Goal: Task Accomplishment & Management: Manage account settings

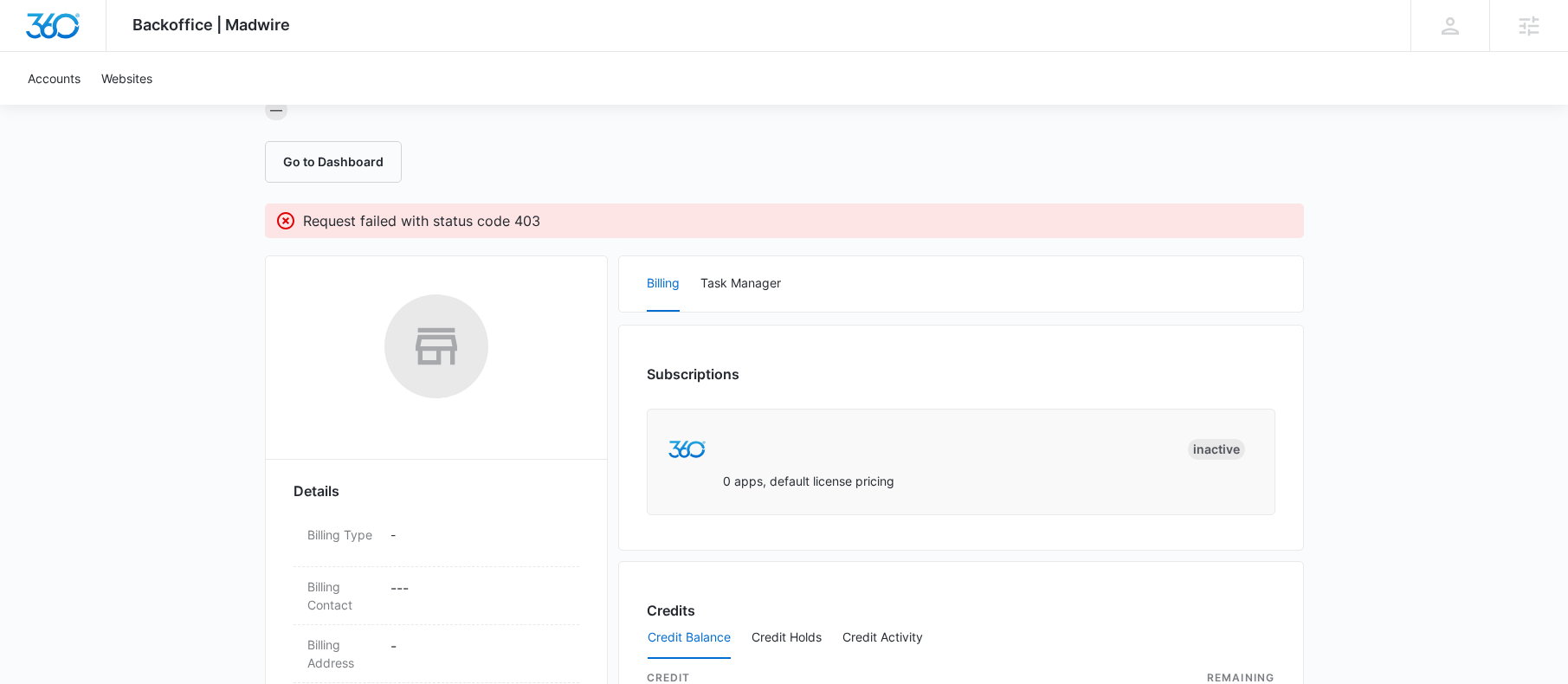
scroll to position [171, 0]
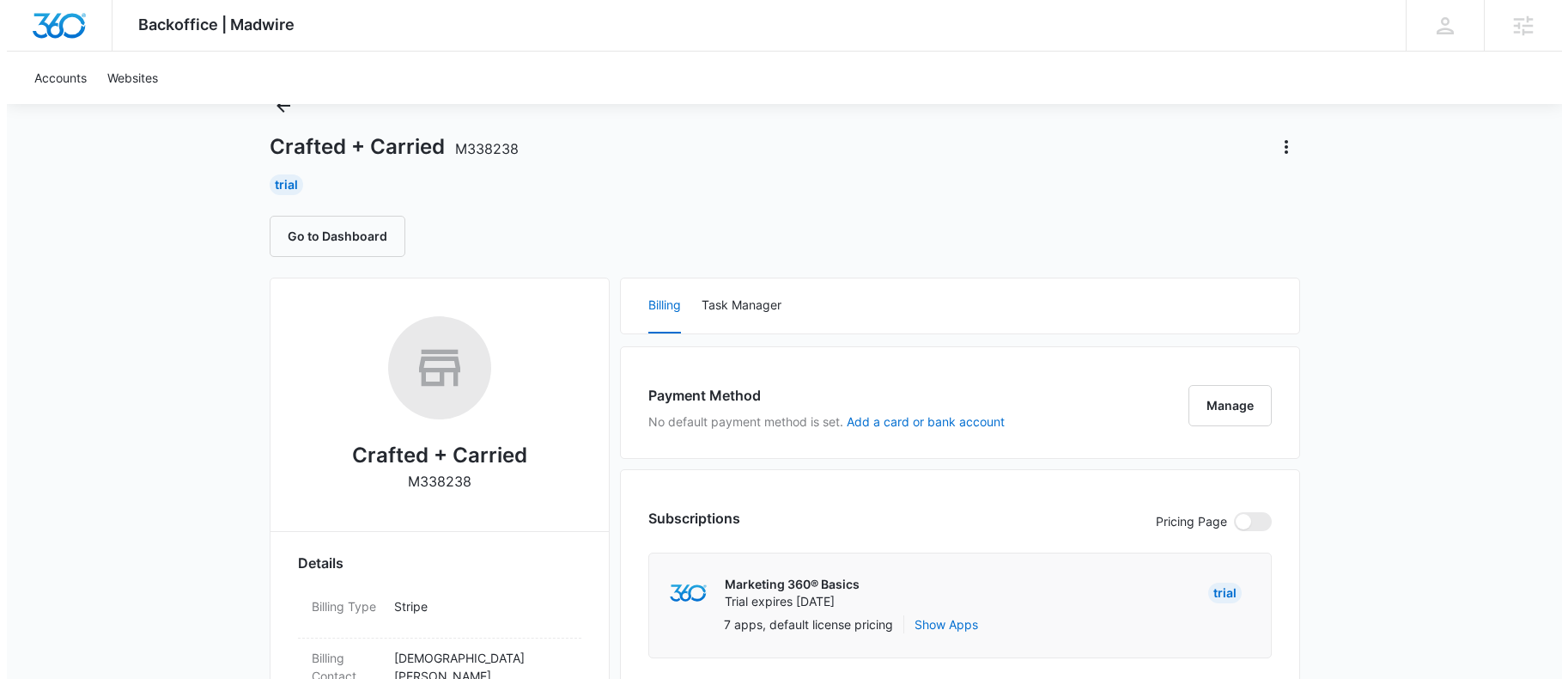
scroll to position [278, 0]
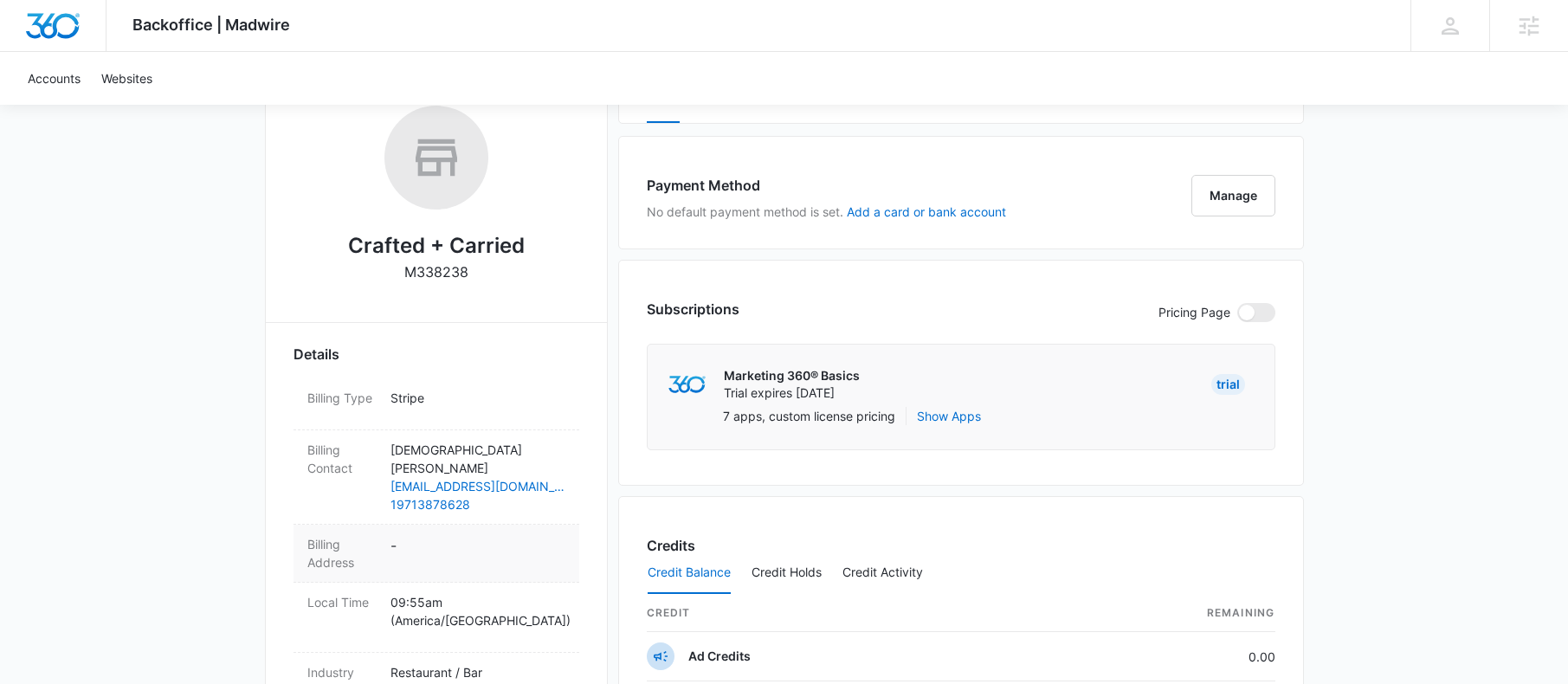
click at [394, 535] on dd "-" at bounding box center [478, 554] width 175 height 37
select select "US"
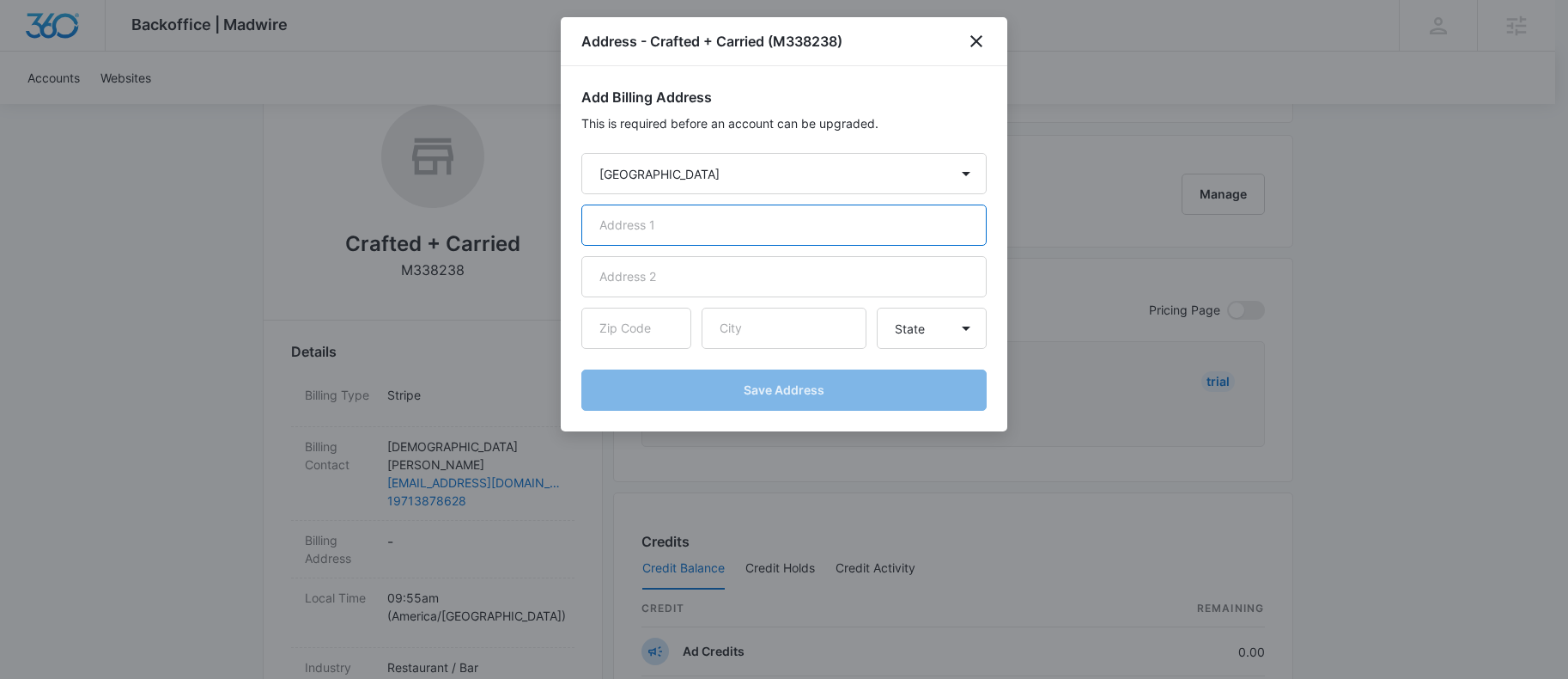
click at [666, 225] on input "text" at bounding box center [783, 224] width 405 height 41
paste input "[STREET_ADDRESS][PERSON_NAME]"
type input "[STREET_ADDRESS][PERSON_NAME]"
click at [637, 324] on input "text" at bounding box center [635, 328] width 110 height 41
paste input "72751"
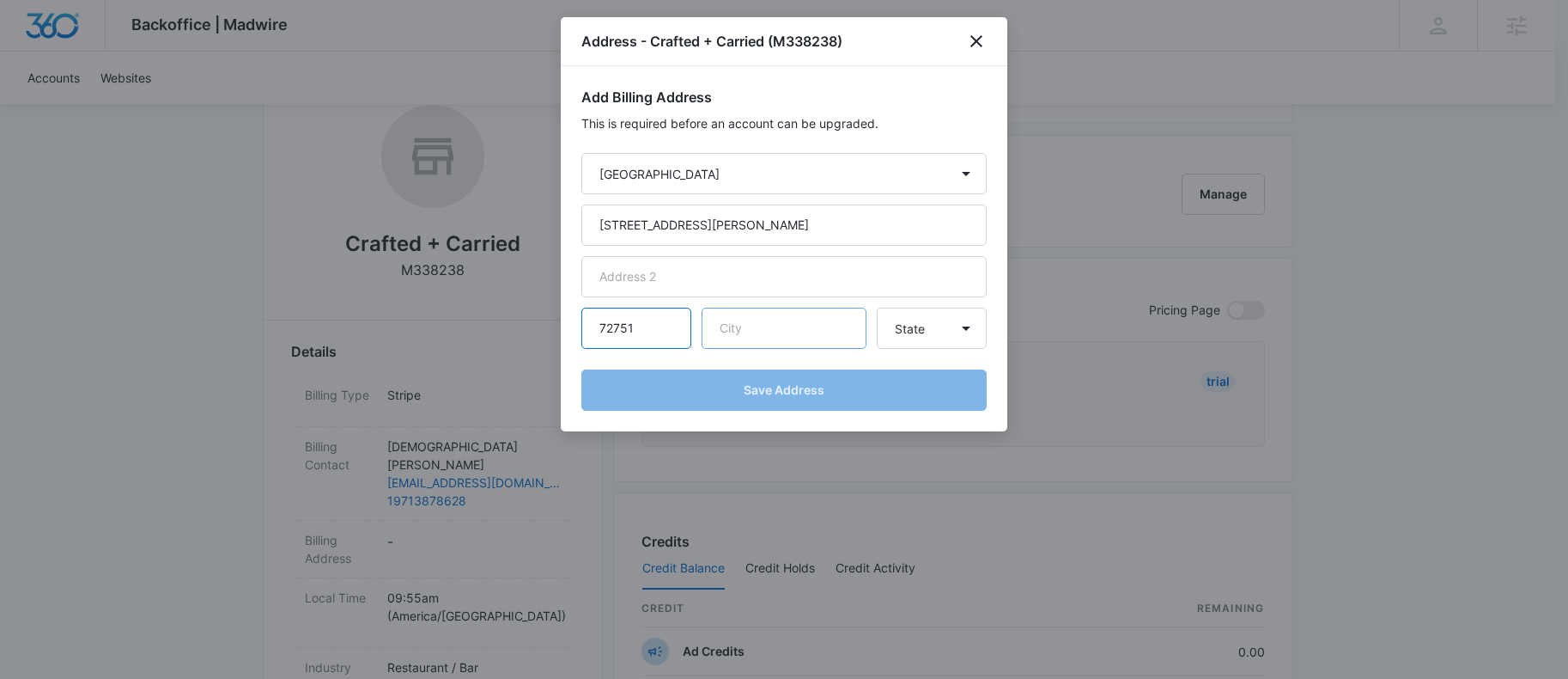
type input "72751"
click at [800, 336] on input "text" at bounding box center [784, 328] width 165 height 41
type input "A"
type input "[GEOGRAPHIC_DATA]"
click at [941, 327] on select "State Alaska Alabama Arkansas American Samoa Arizona California Colorado Connec…" at bounding box center [932, 328] width 110 height 41
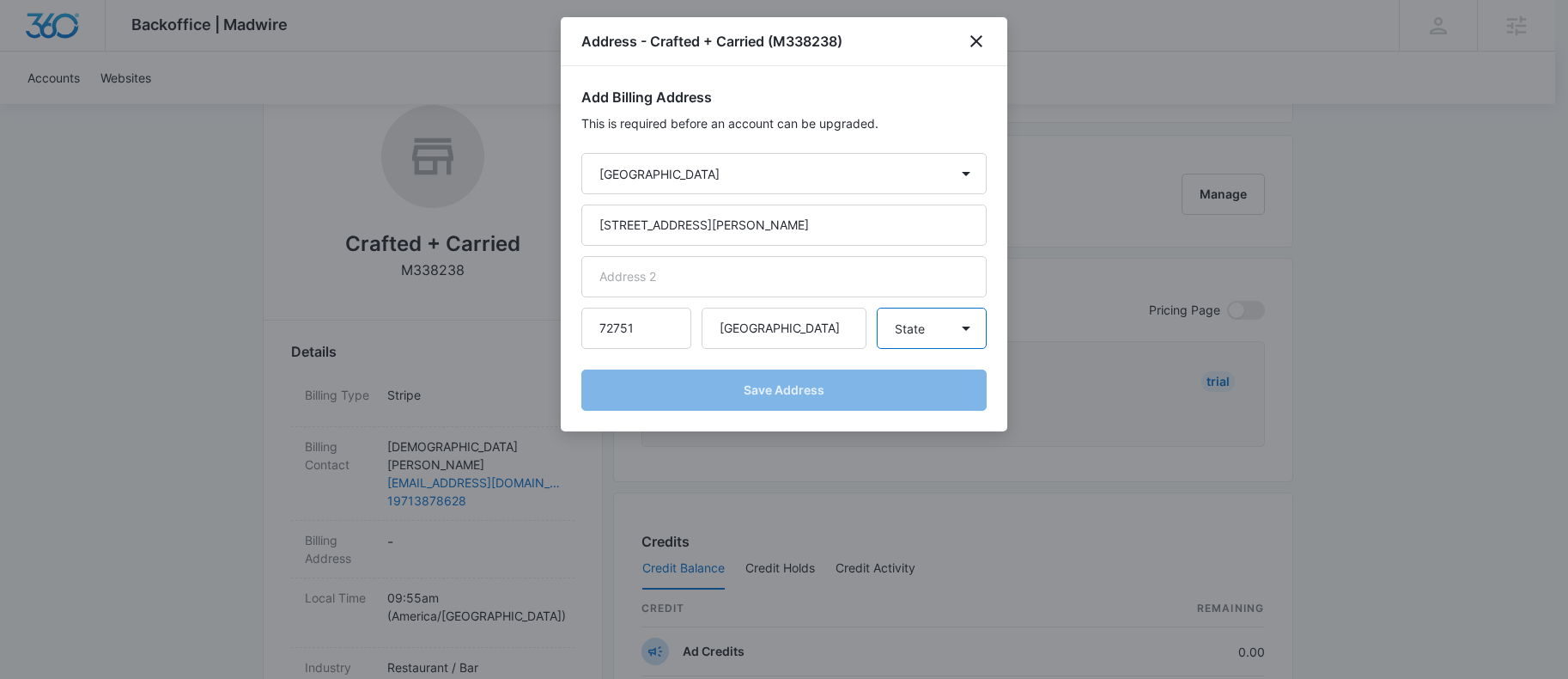
select select "AR"
click at [877, 308] on select "State Alaska Alabama Arkansas American Samoa Arizona California Colorado Connec…" at bounding box center [932, 328] width 110 height 41
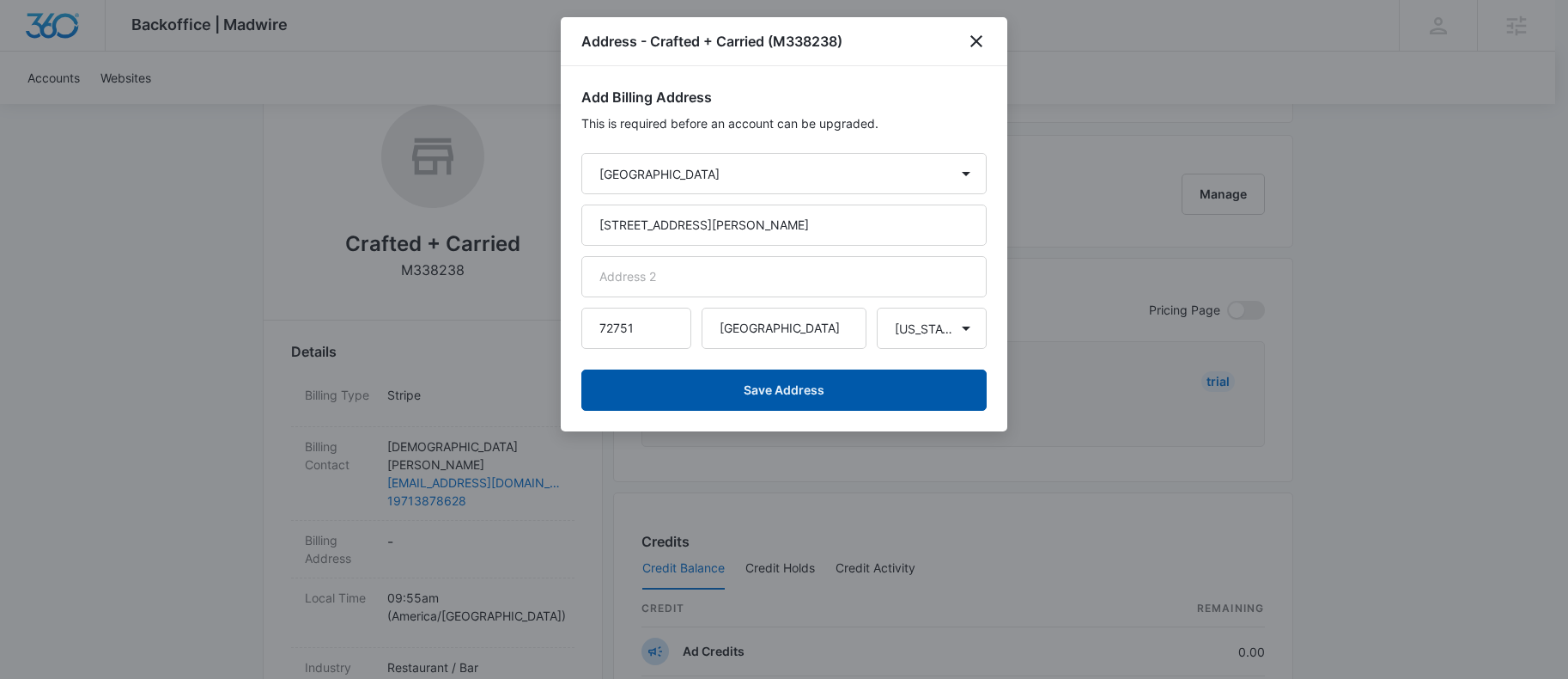
click at [853, 391] on button "Save Address" at bounding box center [783, 389] width 405 height 41
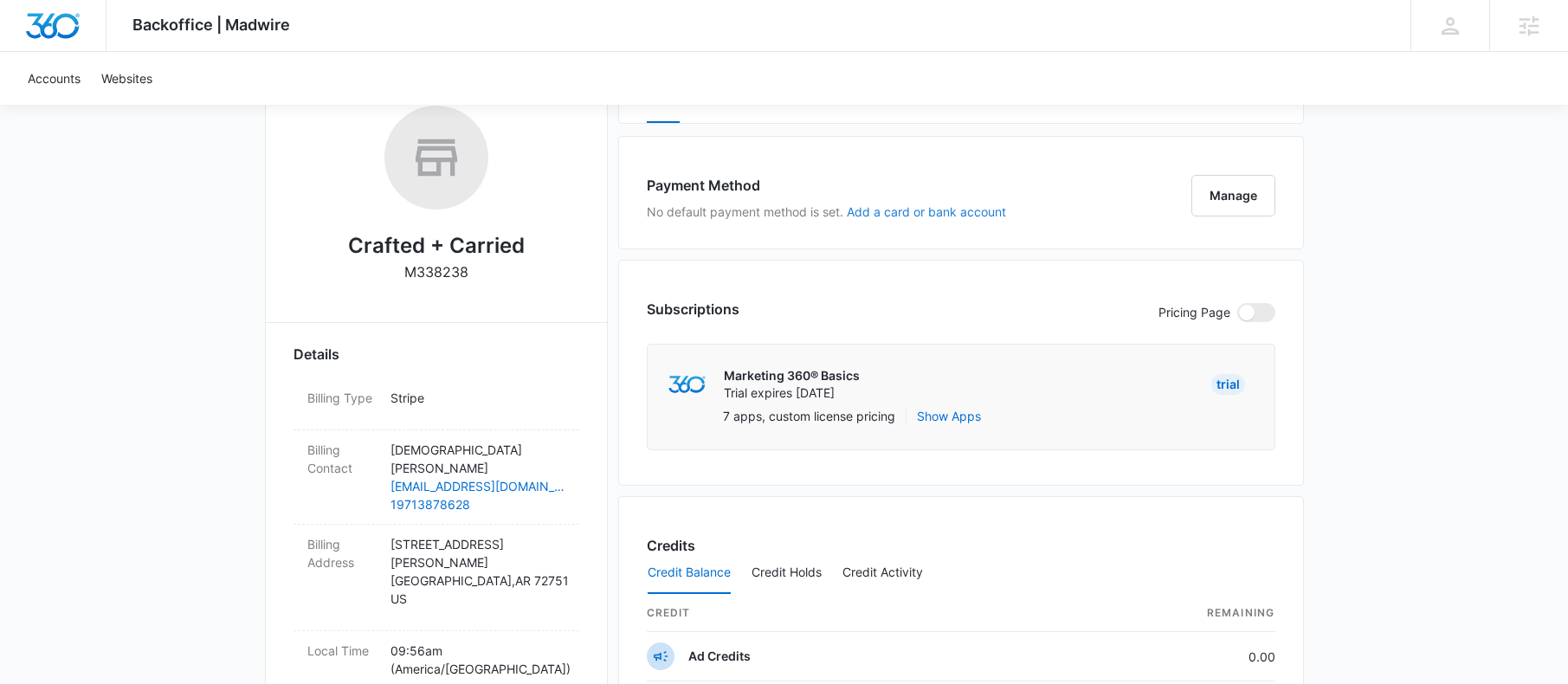
click at [875, 214] on button "Add a card or bank account" at bounding box center [926, 212] width 160 height 13
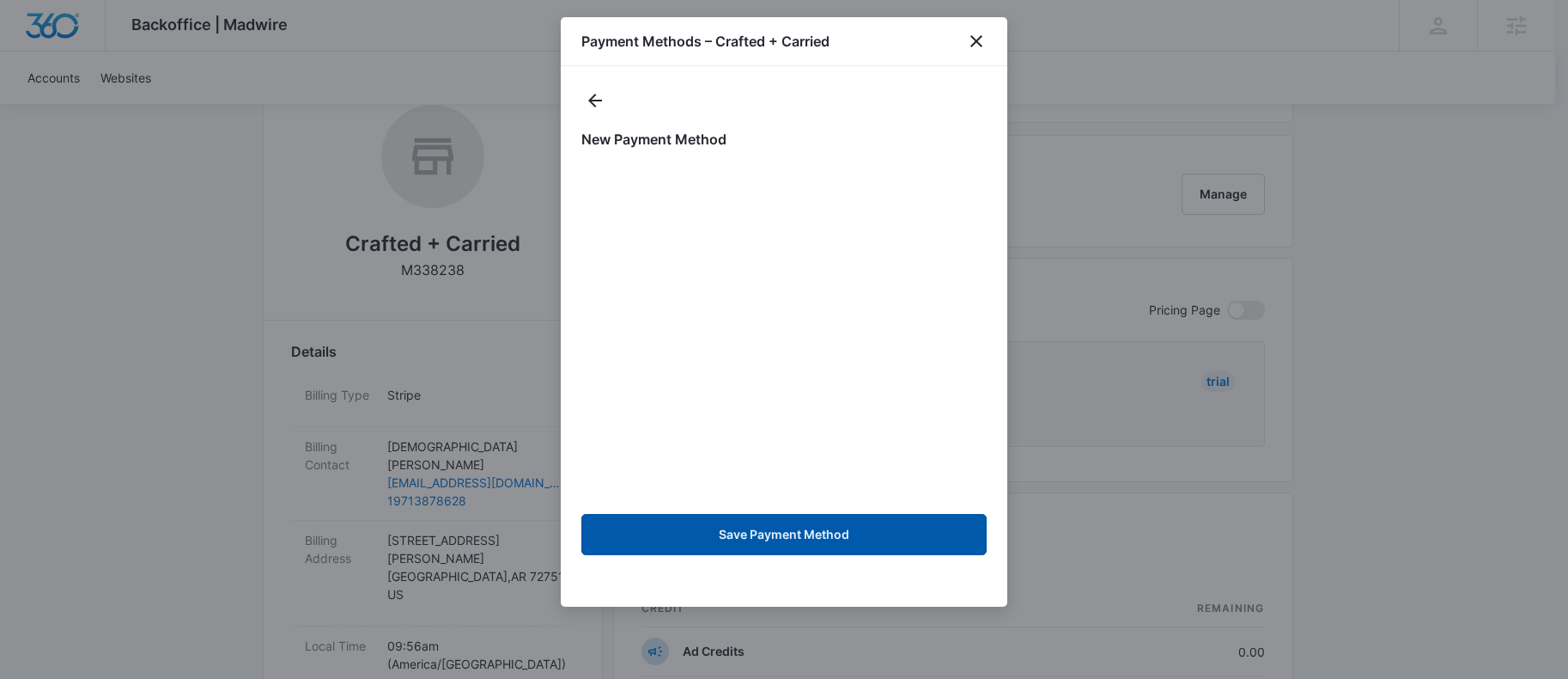
click at [821, 528] on button "Save Payment Method" at bounding box center [783, 534] width 405 height 41
